Goal: Task Accomplishment & Management: Use online tool/utility

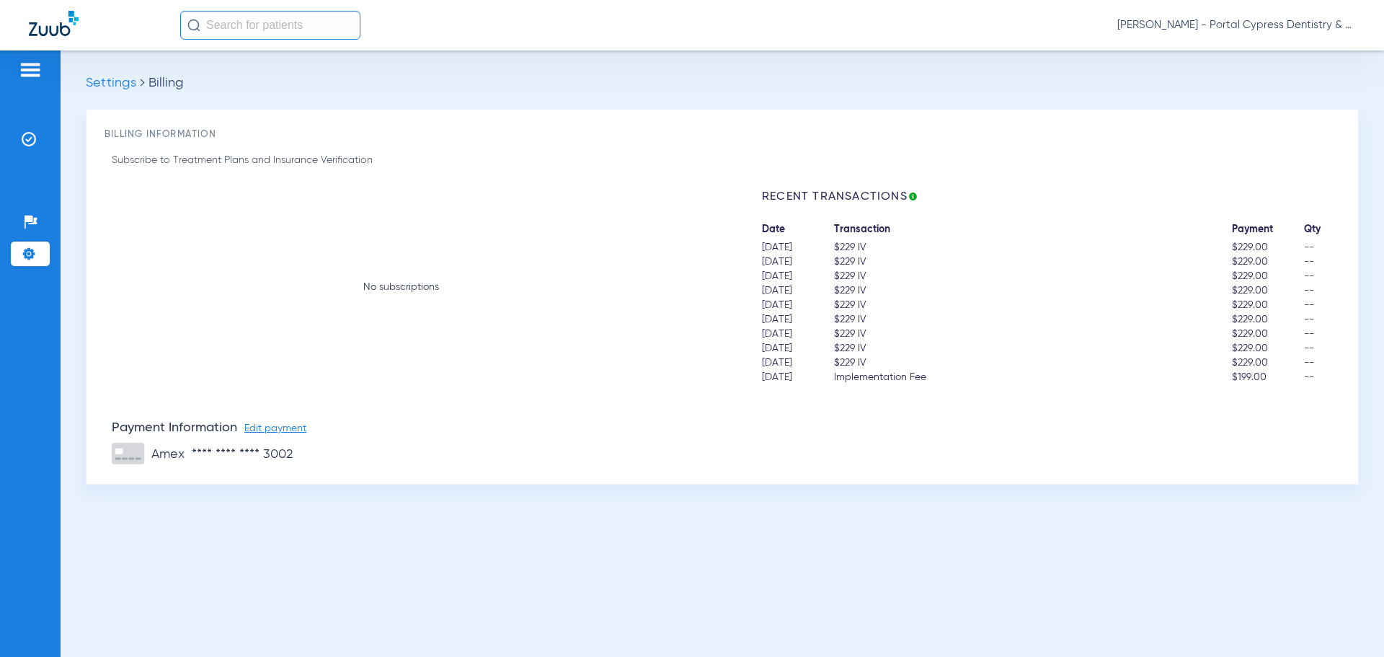
click at [43, 24] on img at bounding box center [54, 23] width 50 height 25
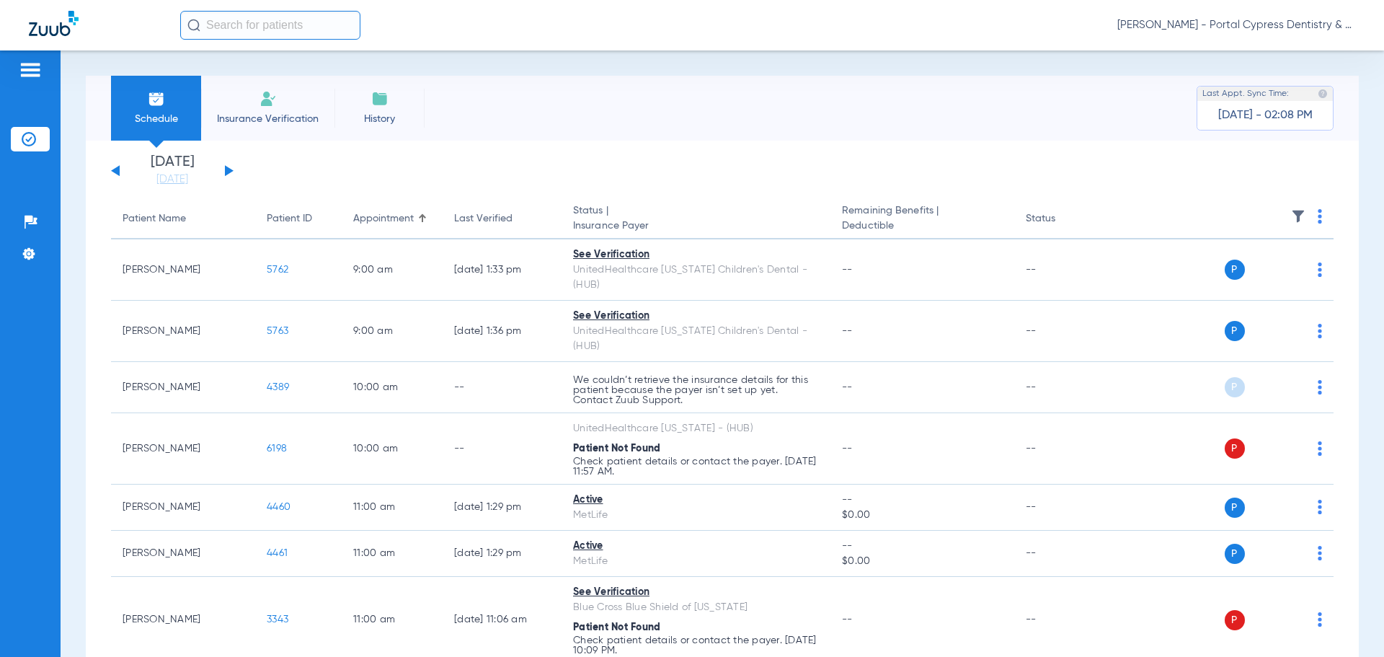
click at [226, 169] on button at bounding box center [229, 170] width 9 height 11
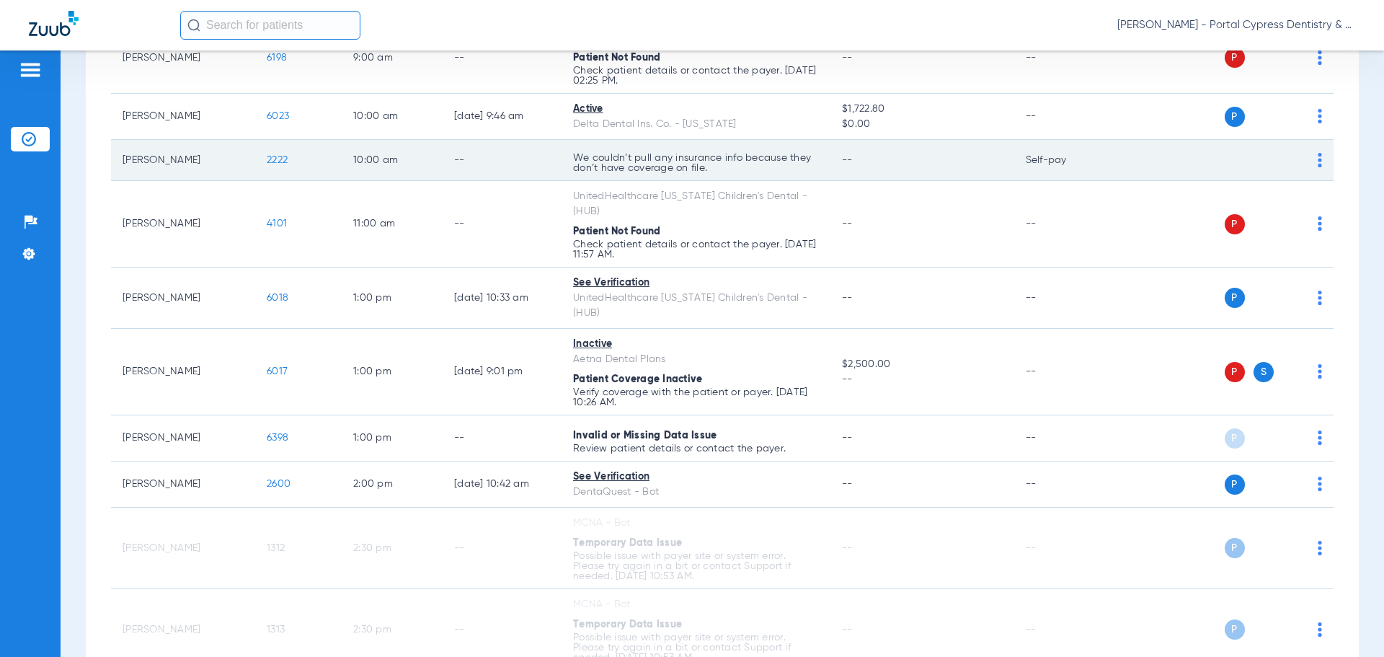
scroll to position [288, 0]
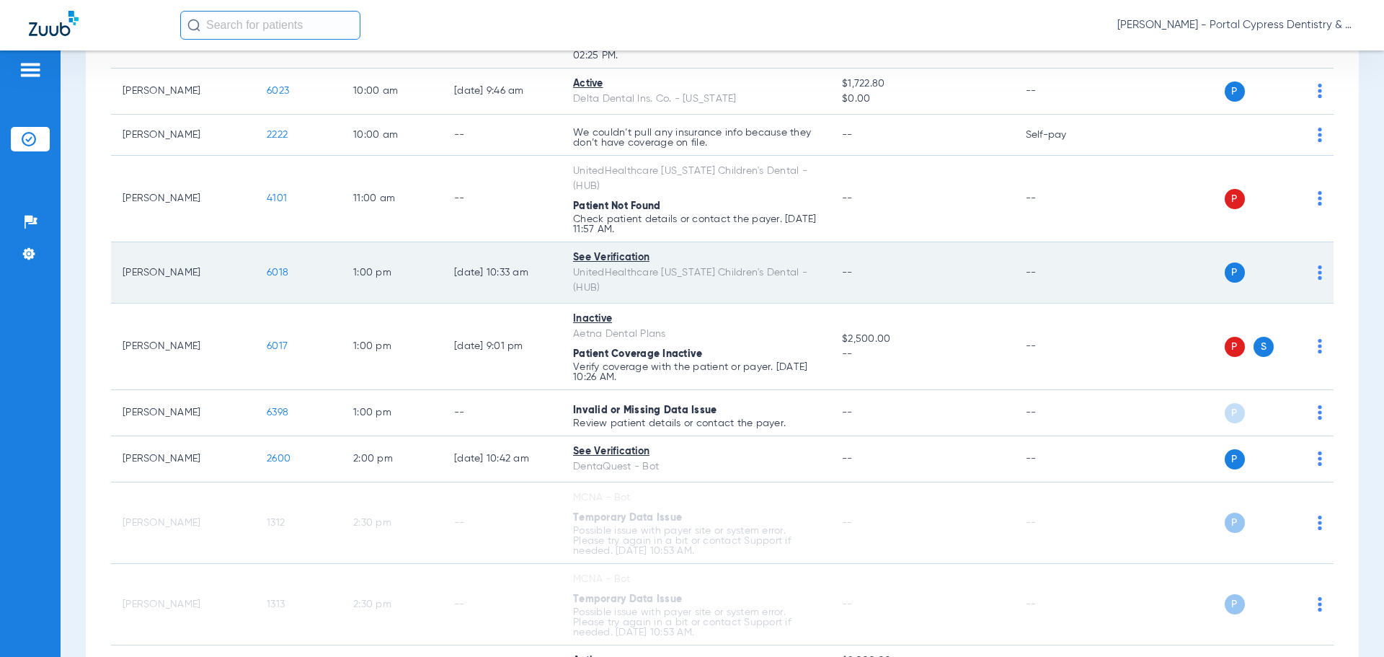
click at [277, 267] on span "6018" at bounding box center [278, 272] width 22 height 10
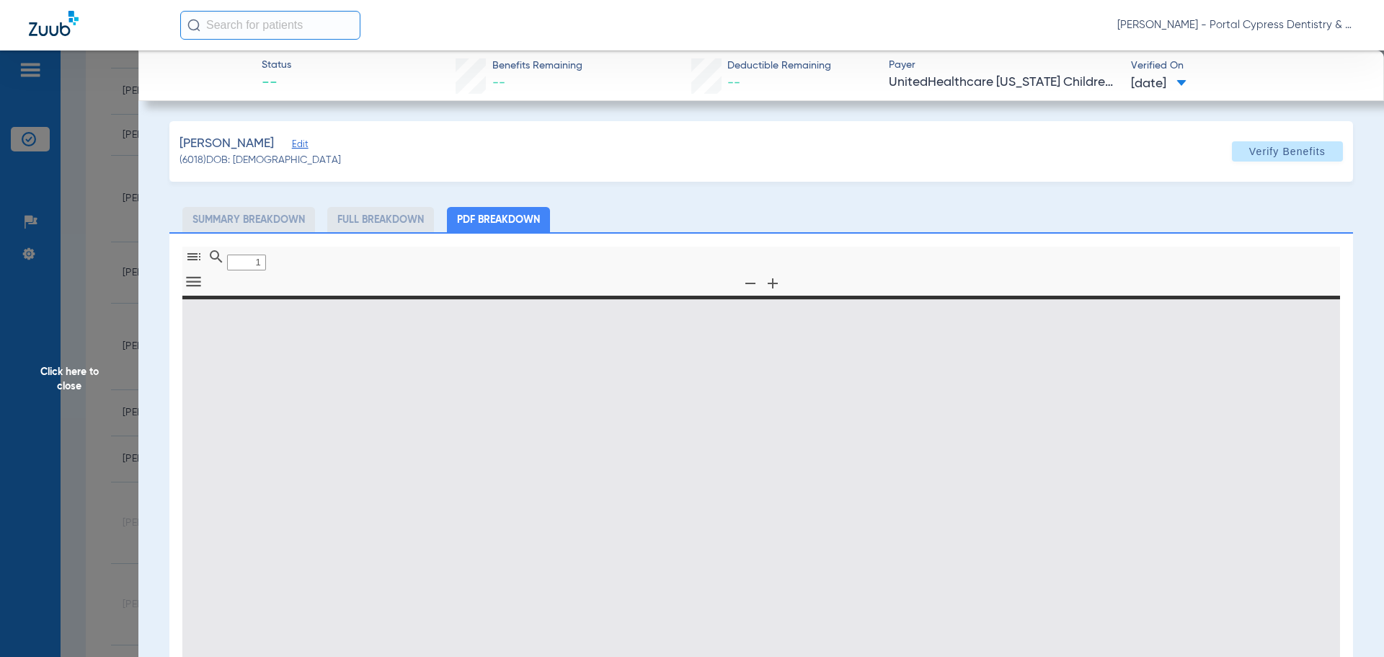
type input "0"
select select "page-width"
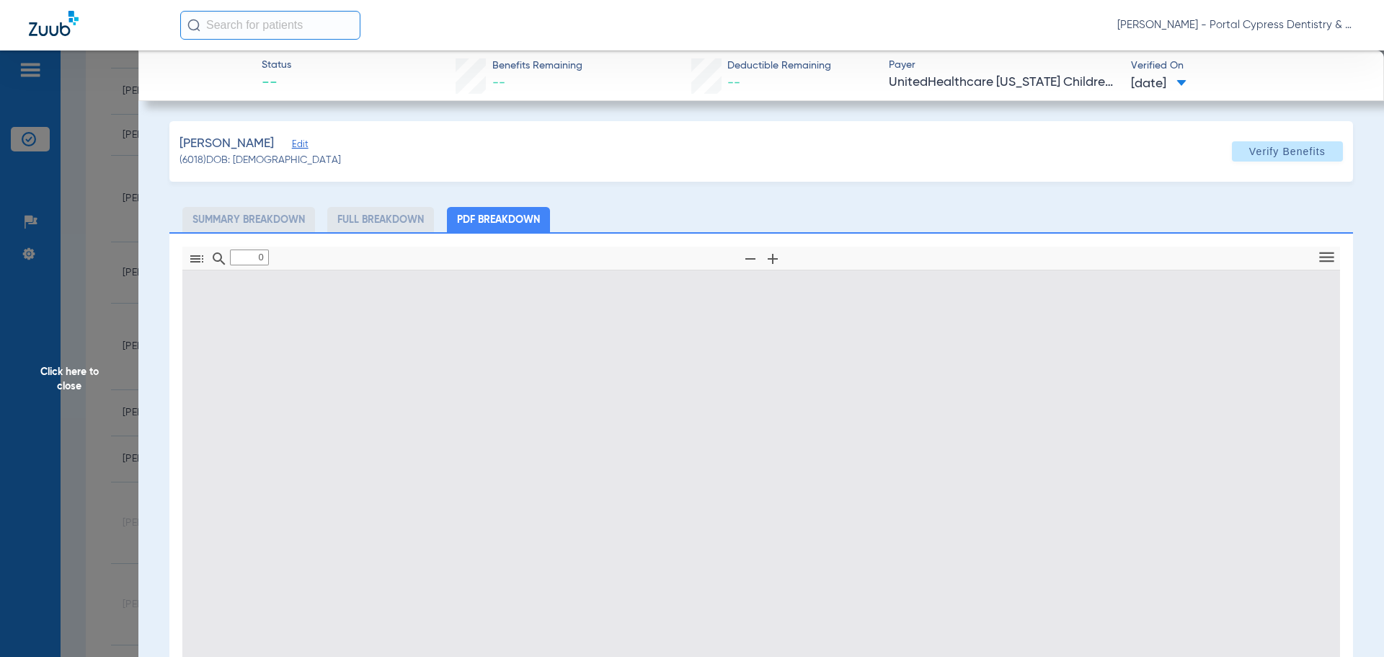
type input "1"
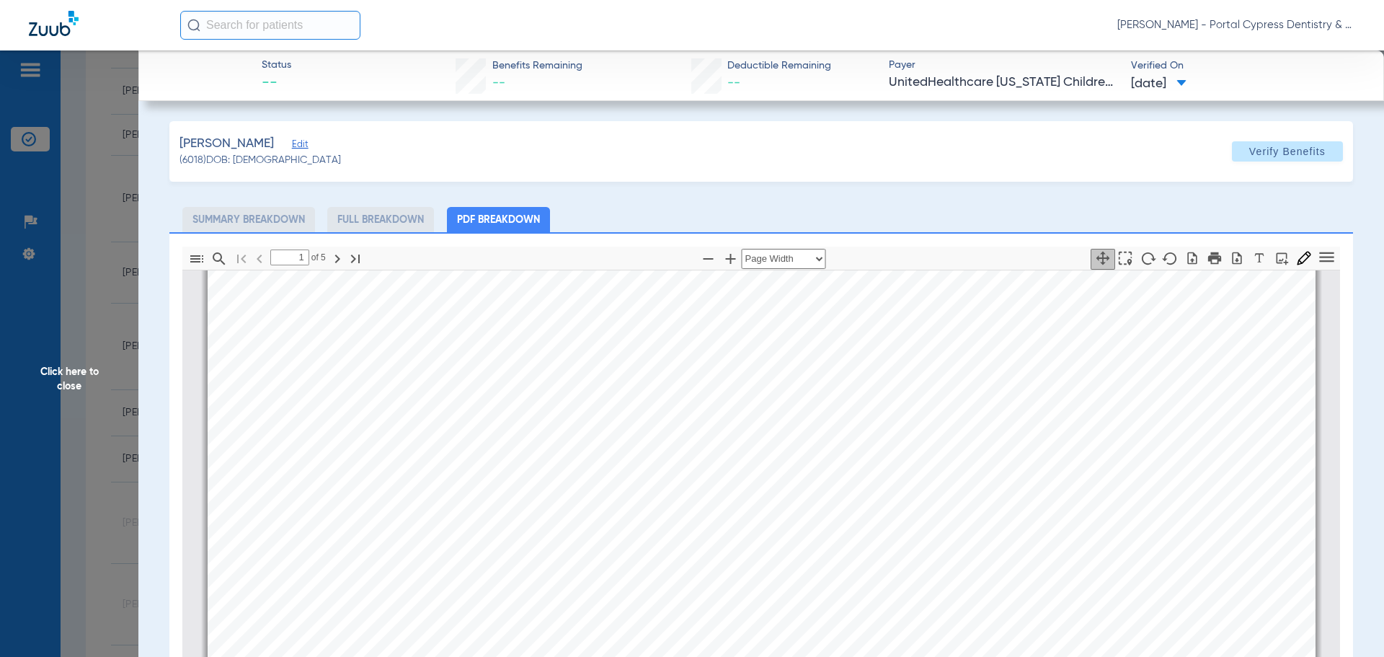
scroll to position [440, 0]
click at [71, 384] on span "Click here to close" at bounding box center [69, 378] width 138 height 657
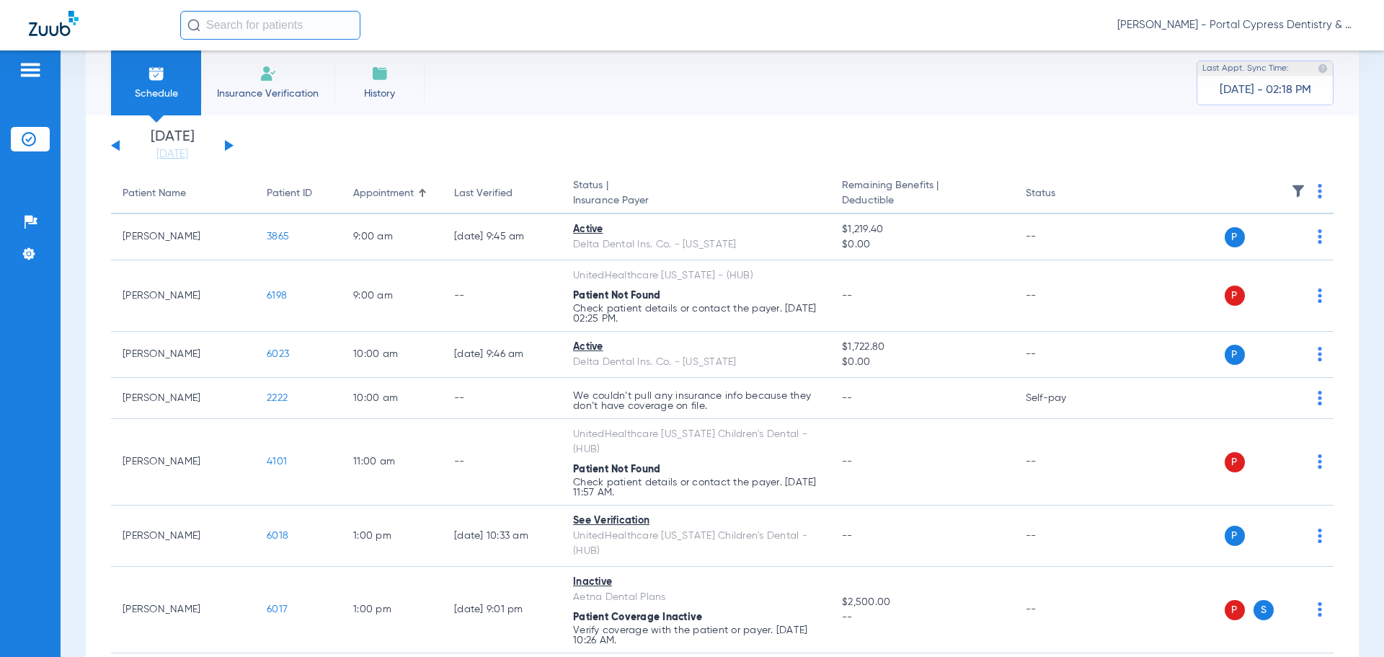
scroll to position [0, 0]
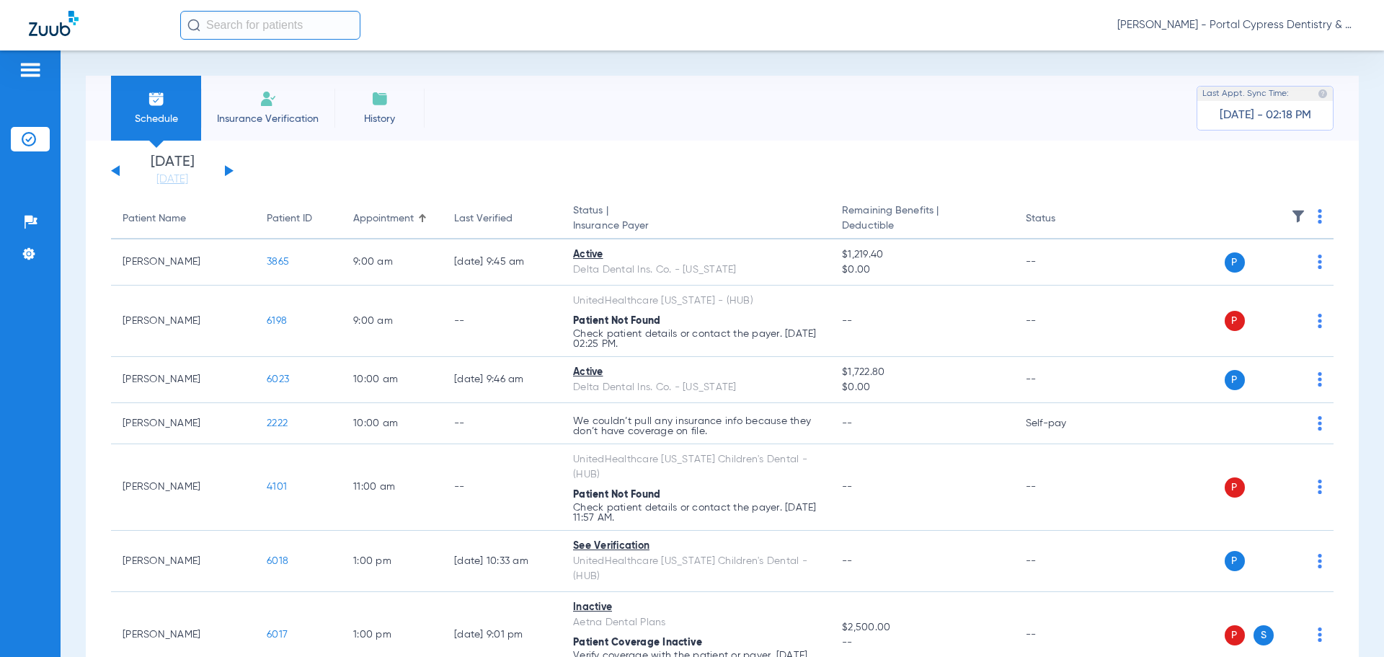
click at [1318, 216] on img at bounding box center [1320, 216] width 4 height 14
click at [1306, 216] on div at bounding box center [692, 328] width 1384 height 657
click at [1306, 217] on th at bounding box center [1223, 219] width 223 height 40
click at [1311, 221] on th at bounding box center [1223, 219] width 223 height 40
click at [1318, 215] on img at bounding box center [1320, 216] width 4 height 14
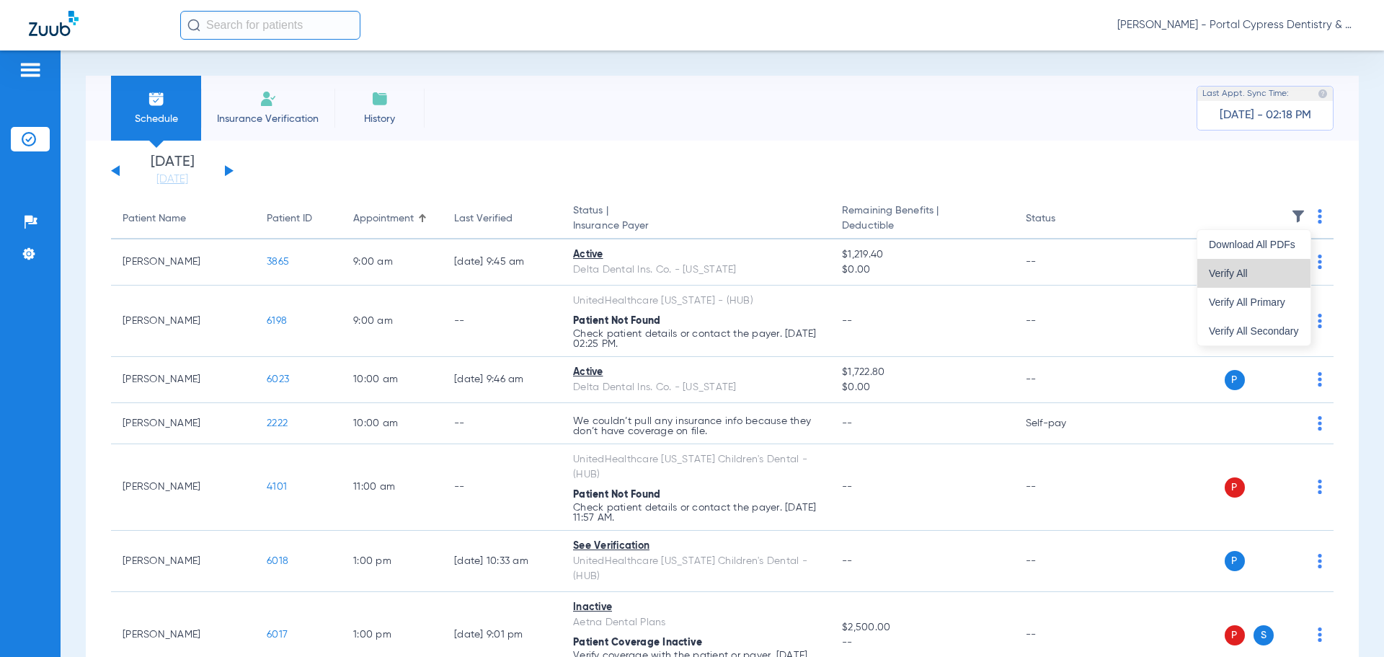
click at [1207, 278] on button "Verify All" at bounding box center [1254, 273] width 113 height 29
